Goal: Check status: Check status

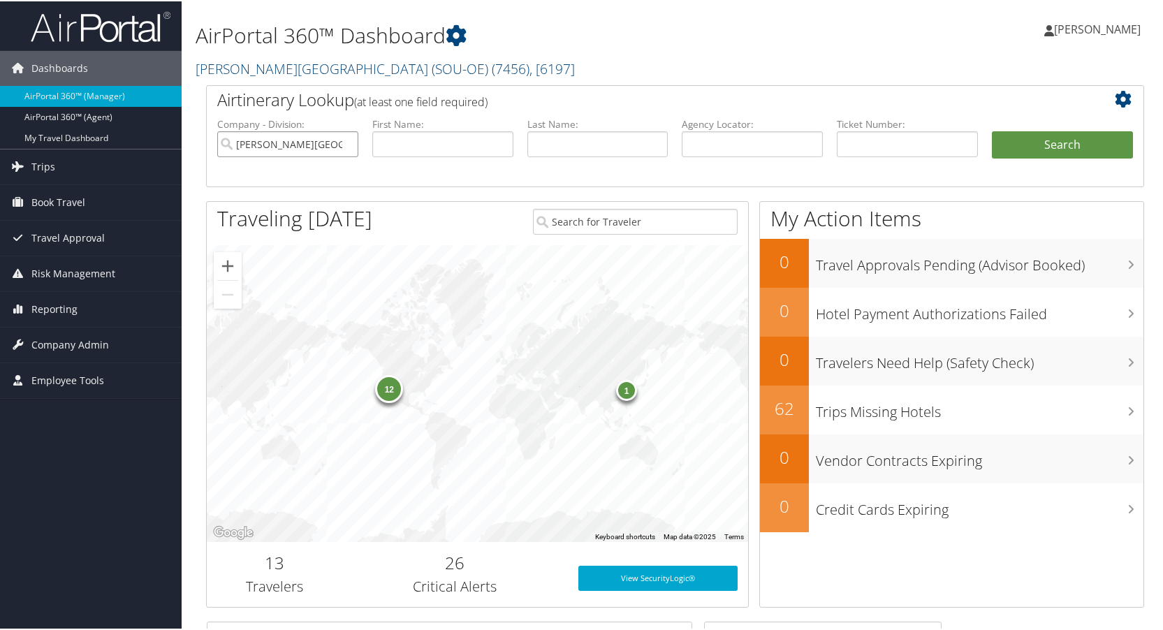
click at [344, 139] on input "Weber State University (SOU-OE)" at bounding box center [287, 143] width 141 height 26
click at [854, 140] on input "text" at bounding box center [907, 143] width 141 height 26
click at [400, 142] on input "text" at bounding box center [442, 143] width 141 height 26
type input "[PERSON_NAME]"
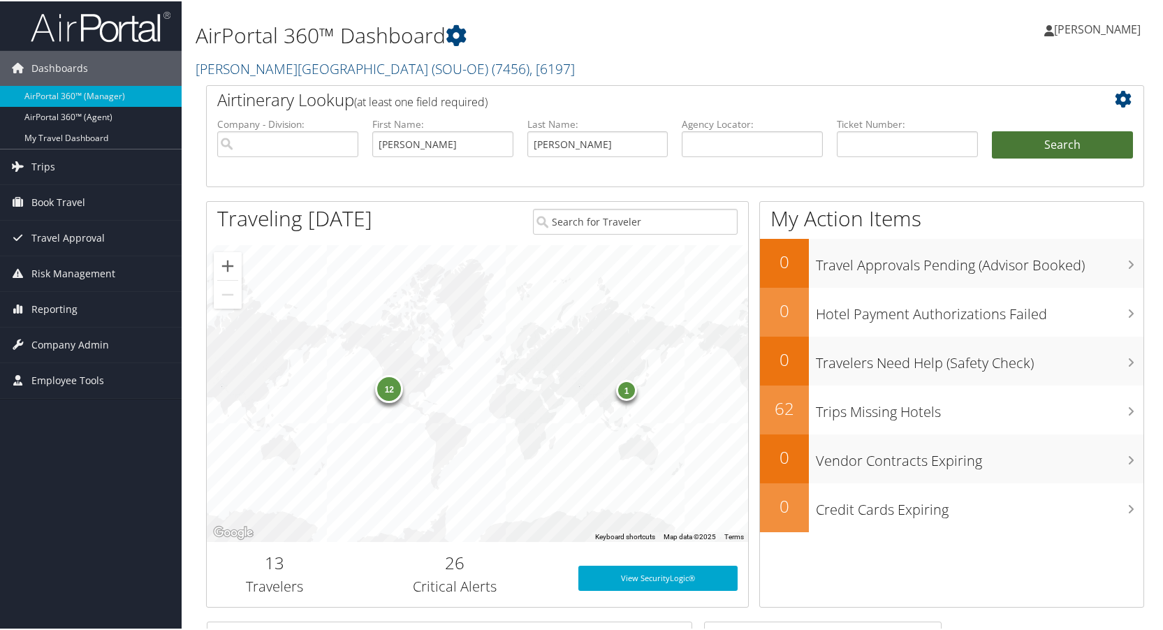
click at [1026, 144] on button "Search" at bounding box center [1062, 144] width 141 height 28
